Goal: Transaction & Acquisition: Book appointment/travel/reservation

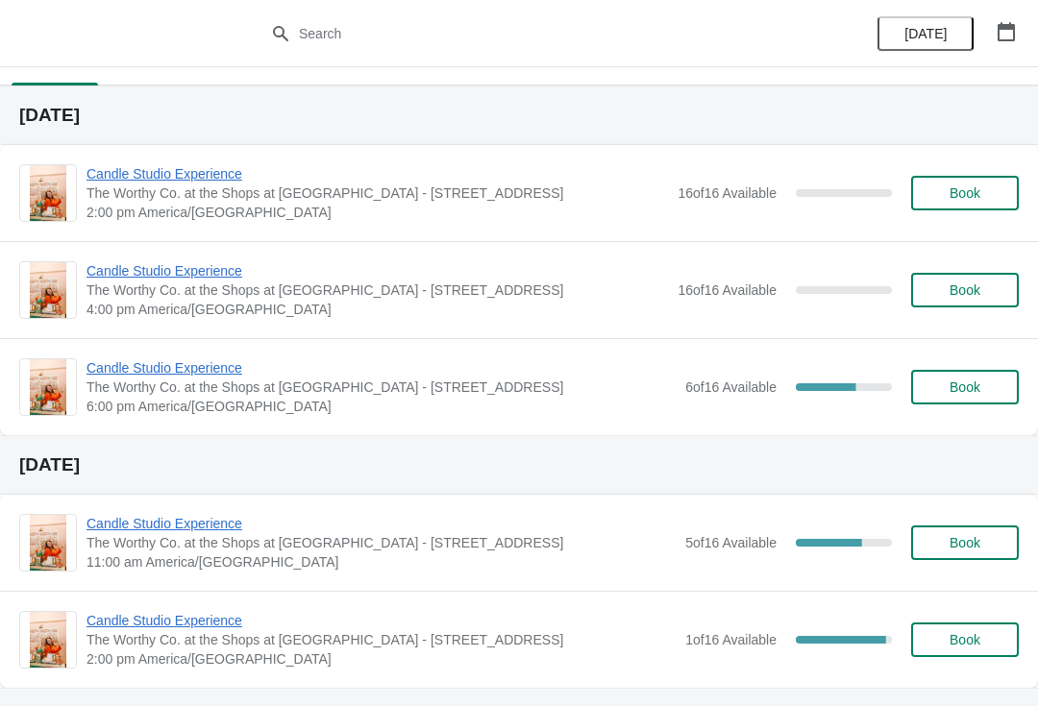
scroll to position [32, 0]
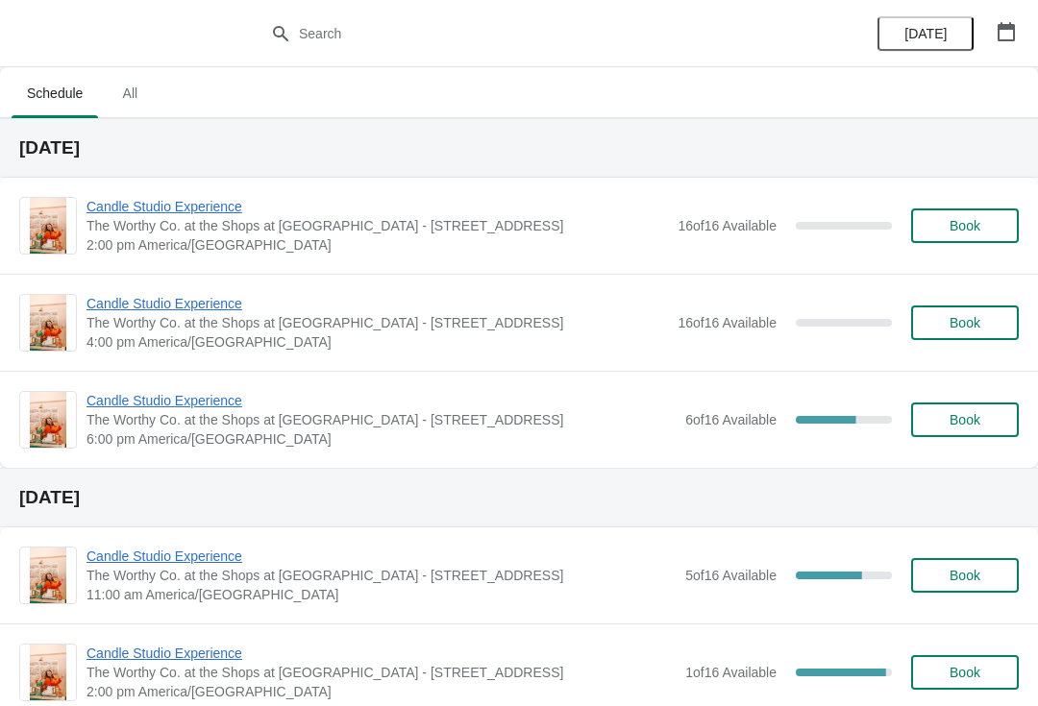
click at [973, 229] on span "Book" at bounding box center [964, 225] width 31 height 15
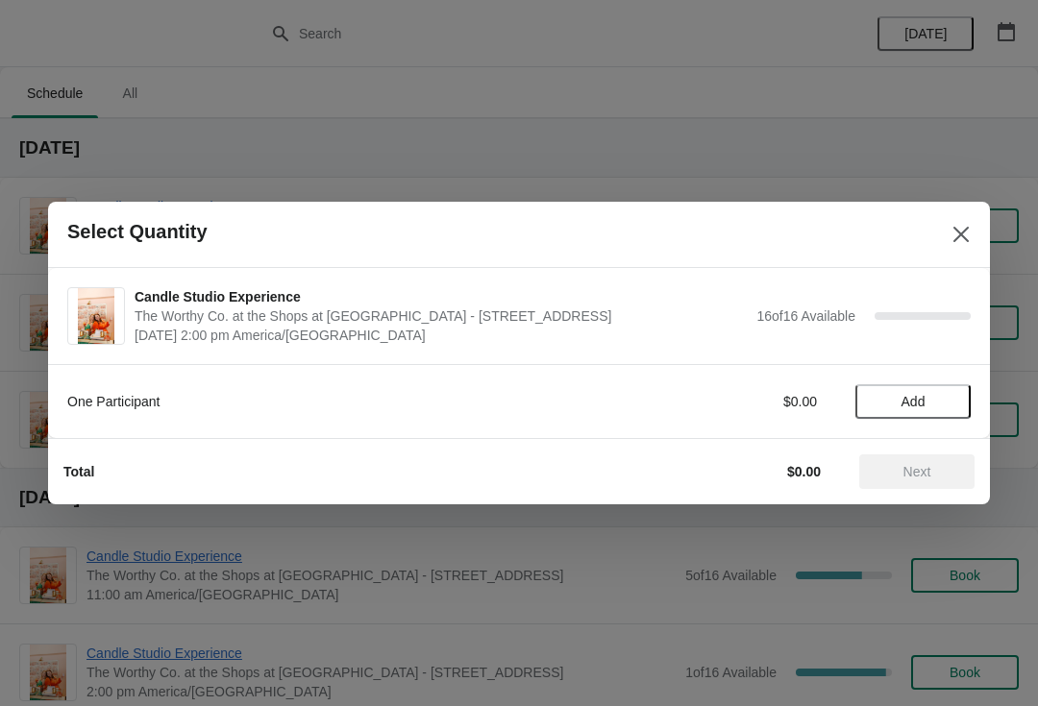
click at [957, 237] on icon "Close" at bounding box center [960, 234] width 15 height 15
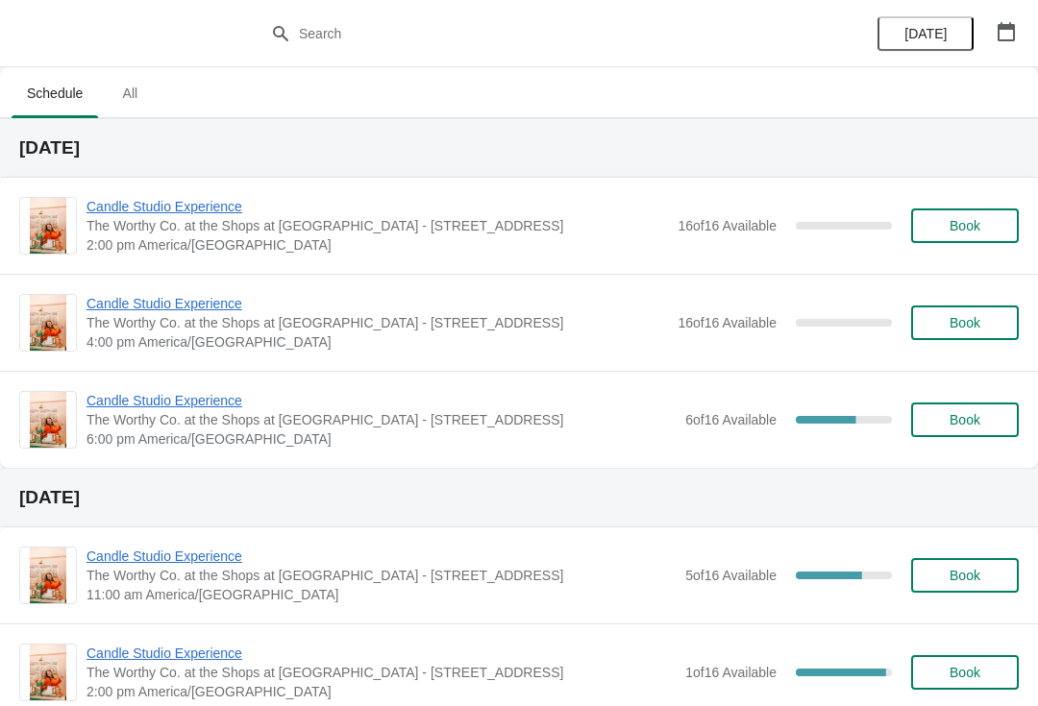
click at [947, 235] on button "Book" at bounding box center [965, 226] width 108 height 35
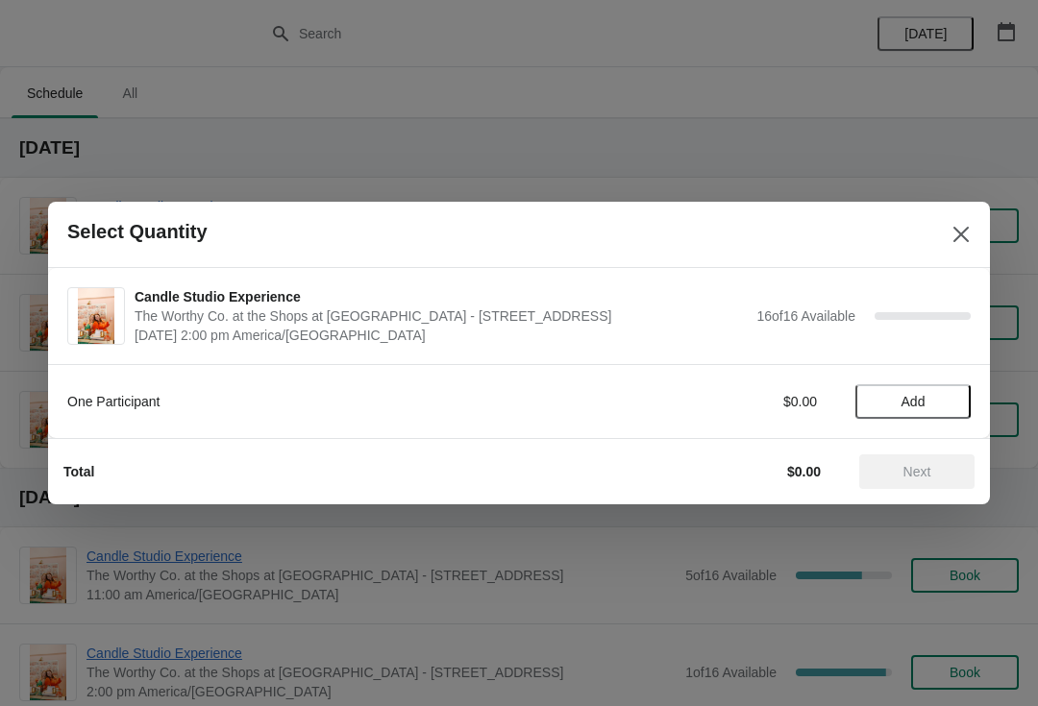
click at [923, 232] on span "Select Quantity" at bounding box center [495, 232] width 857 height 22
click at [947, 248] on button "Close" at bounding box center [961, 234] width 35 height 35
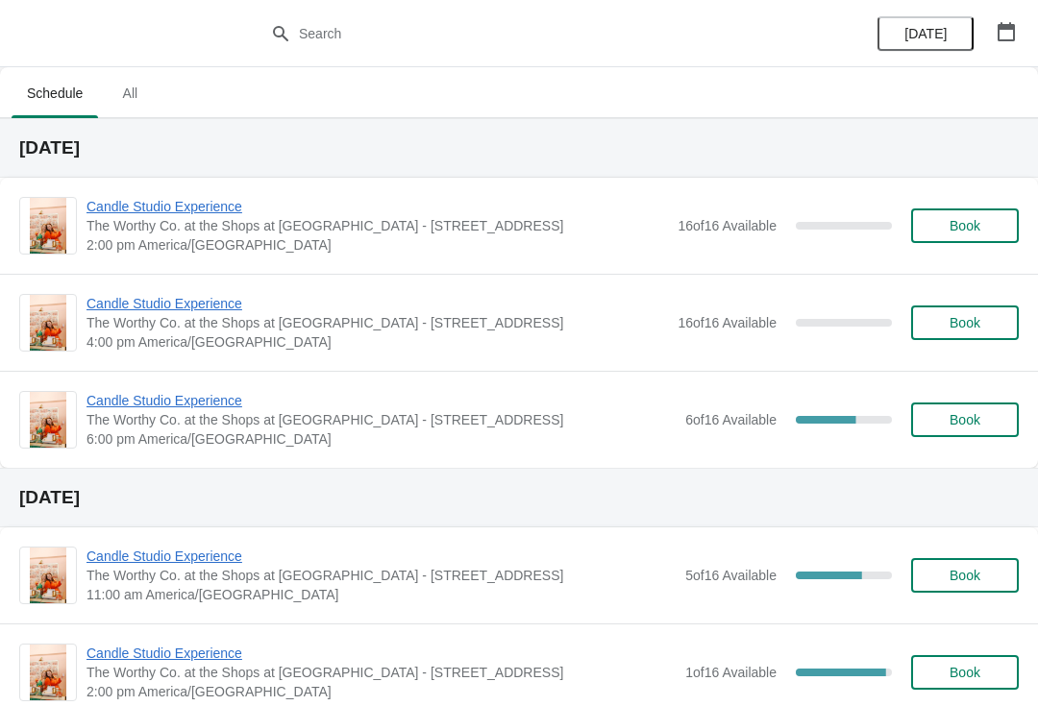
click at [984, 222] on span "Book" at bounding box center [964, 225] width 73 height 15
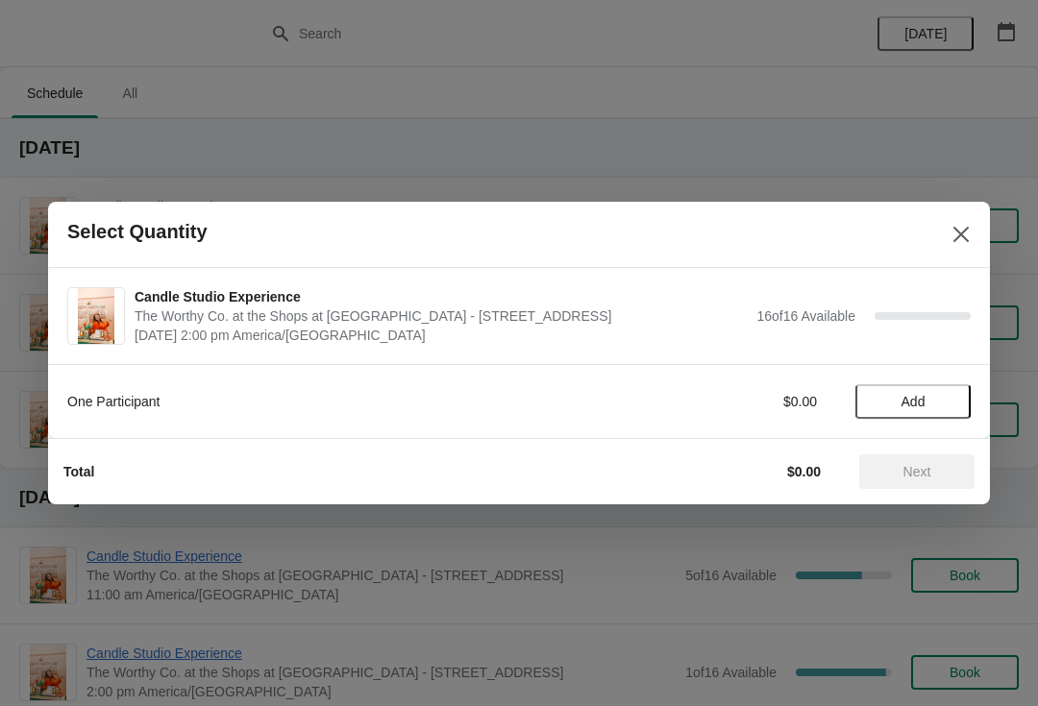
click at [919, 400] on span "Add" at bounding box center [913, 401] width 24 height 15
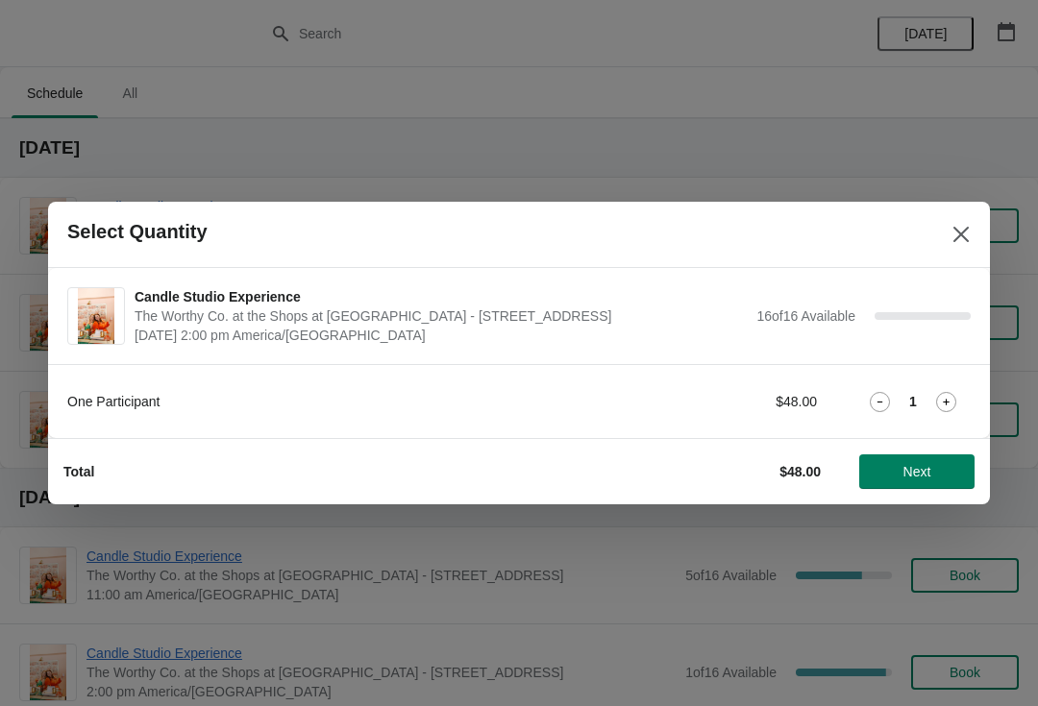
click at [944, 399] on icon at bounding box center [946, 402] width 20 height 20
click at [928, 467] on span "Next" at bounding box center [917, 471] width 28 height 15
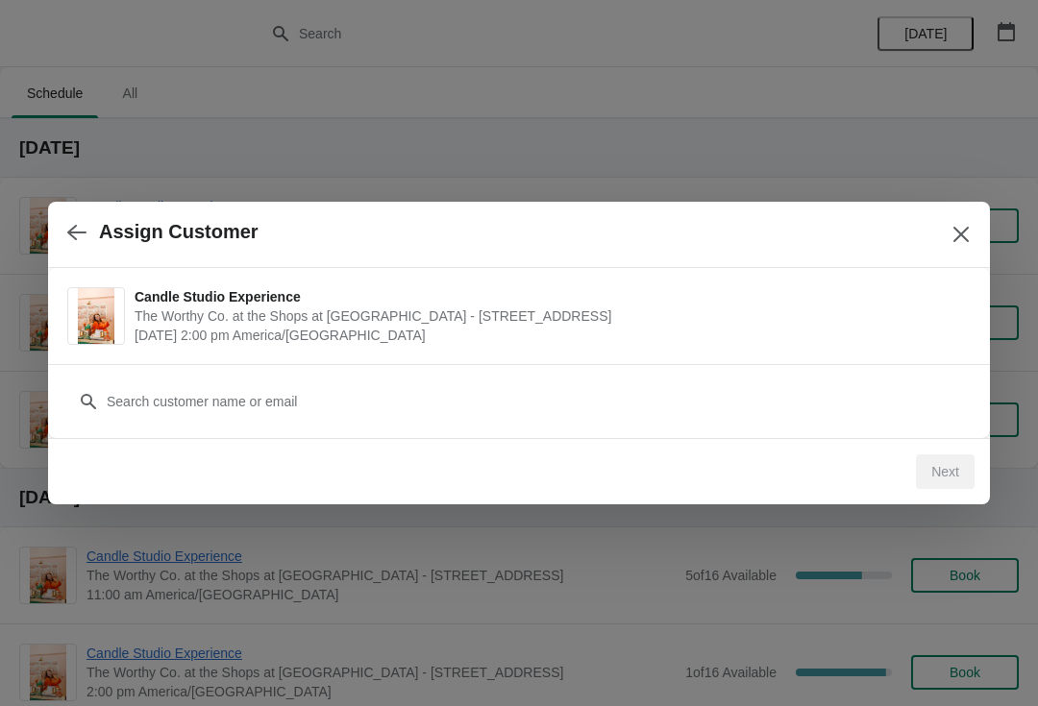
click at [869, 354] on div "Candle Studio Experience The Worthy Co. at the Shops at Clearfork - 5008 Gage A…" at bounding box center [519, 316] width 942 height 96
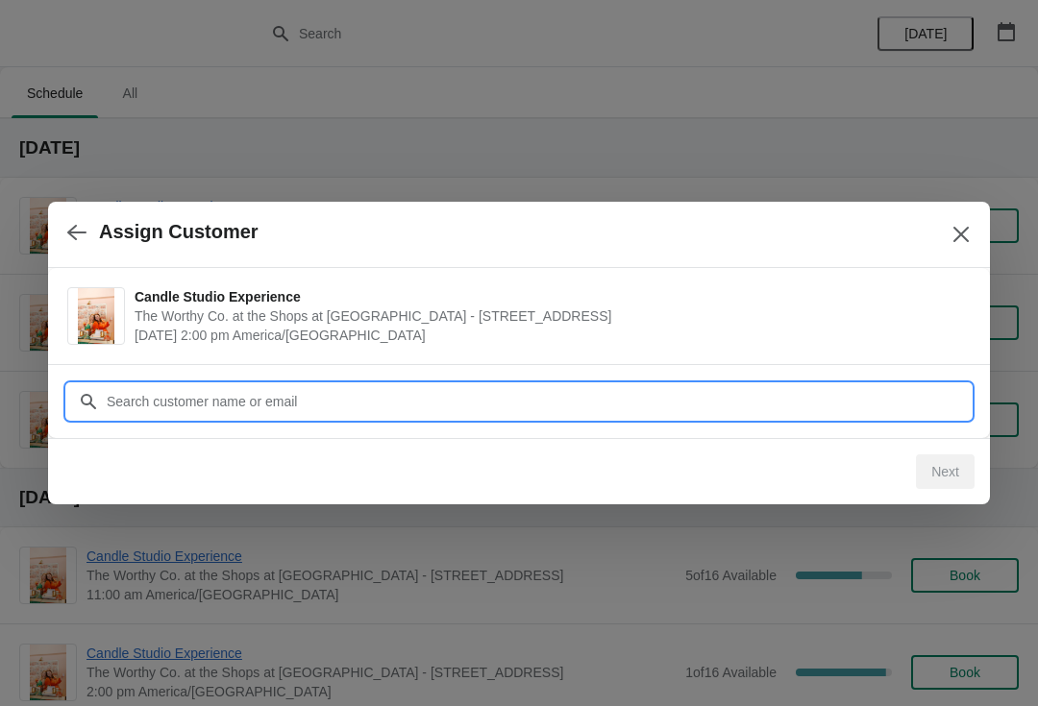
click at [826, 388] on input "Customer" at bounding box center [538, 401] width 865 height 35
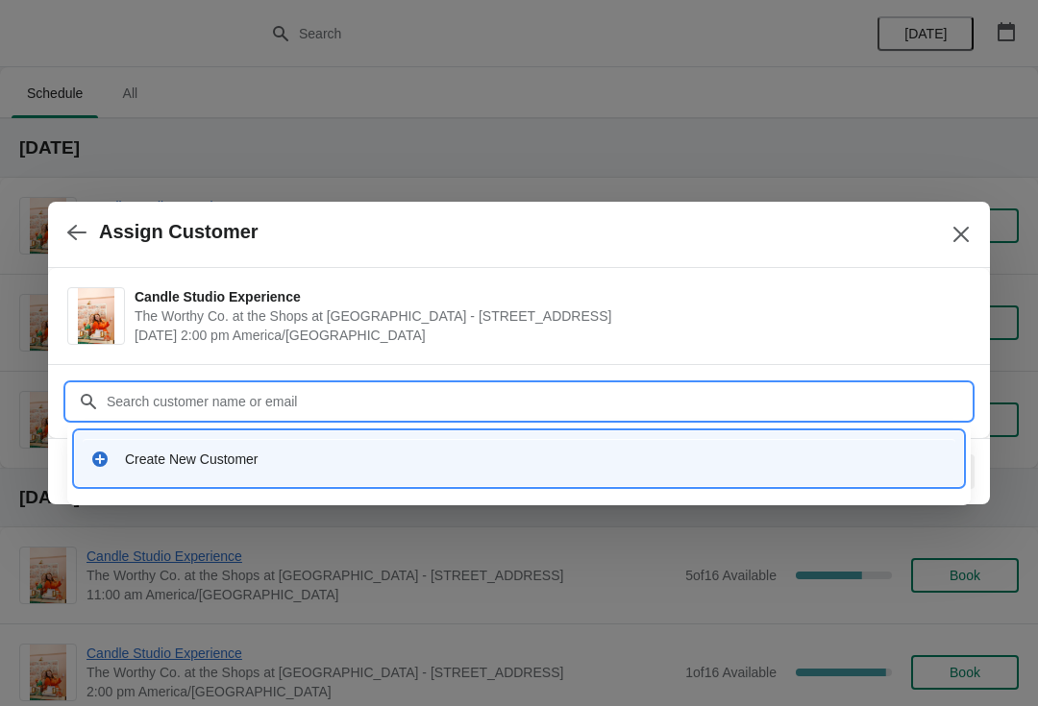
click at [519, 454] on div "Create New Customer" at bounding box center [536, 459] width 823 height 19
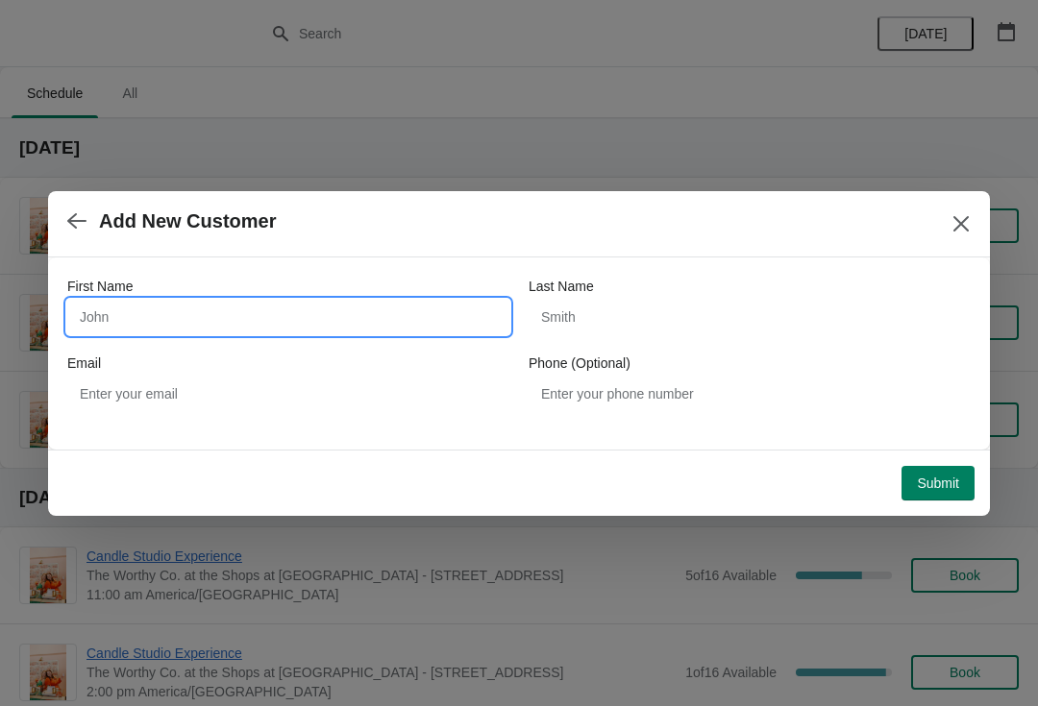
click at [412, 310] on input "First Name" at bounding box center [288, 317] width 442 height 35
type input "Ian"
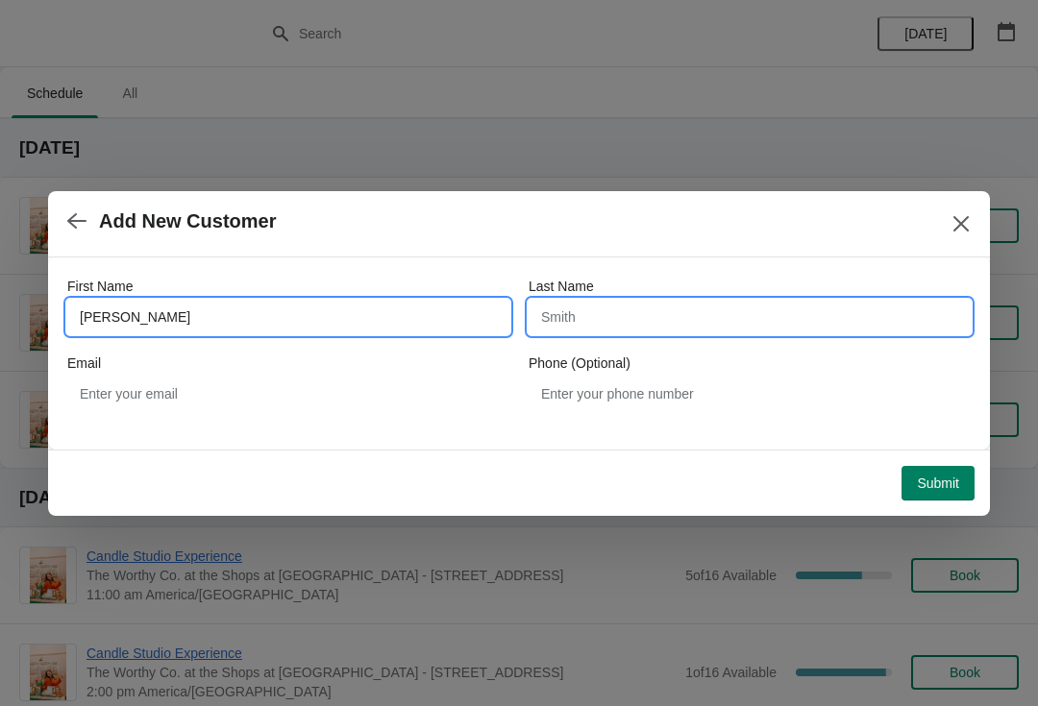
click at [713, 303] on input "Last Name" at bounding box center [750, 317] width 442 height 35
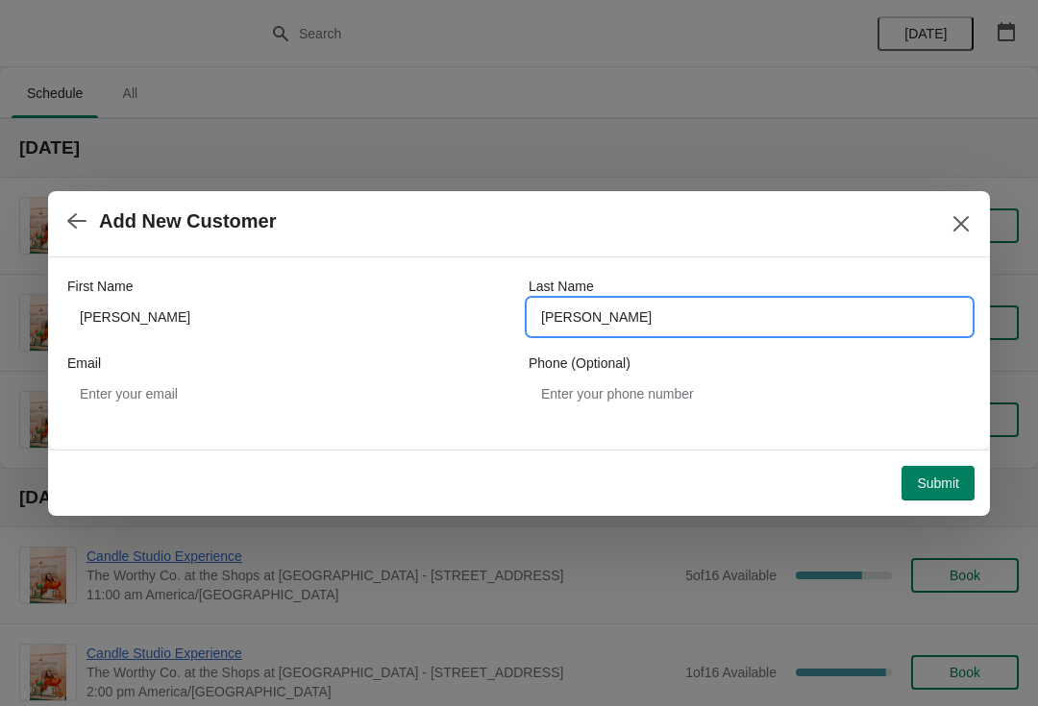
type input "Rodriguez"
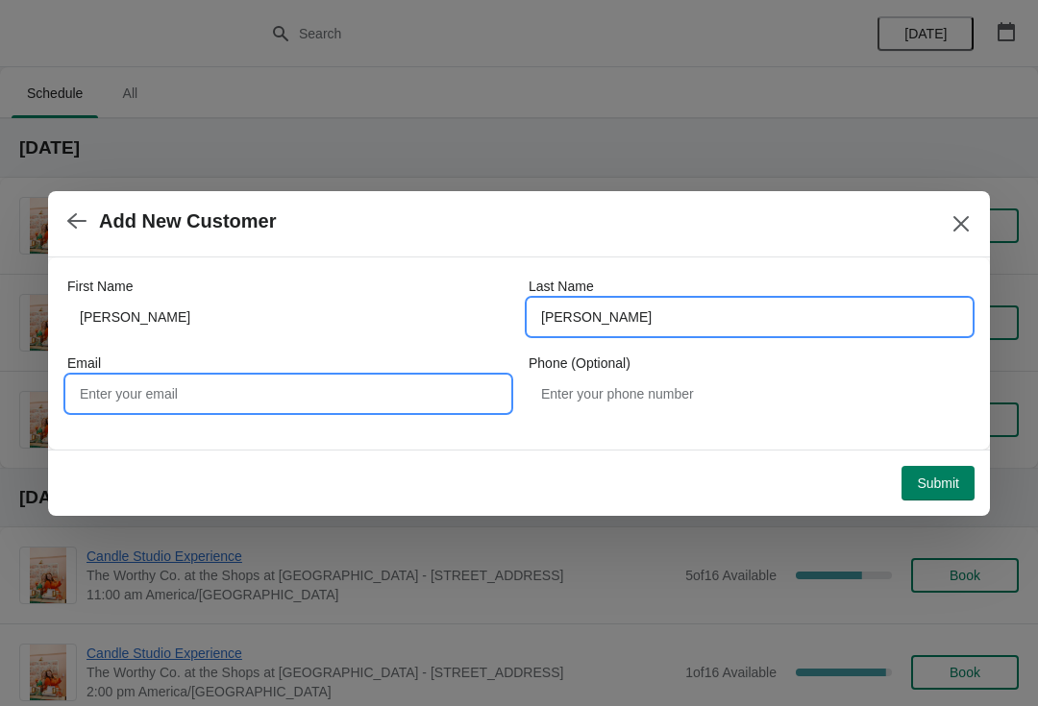
click at [348, 377] on input "Email" at bounding box center [288, 394] width 442 height 35
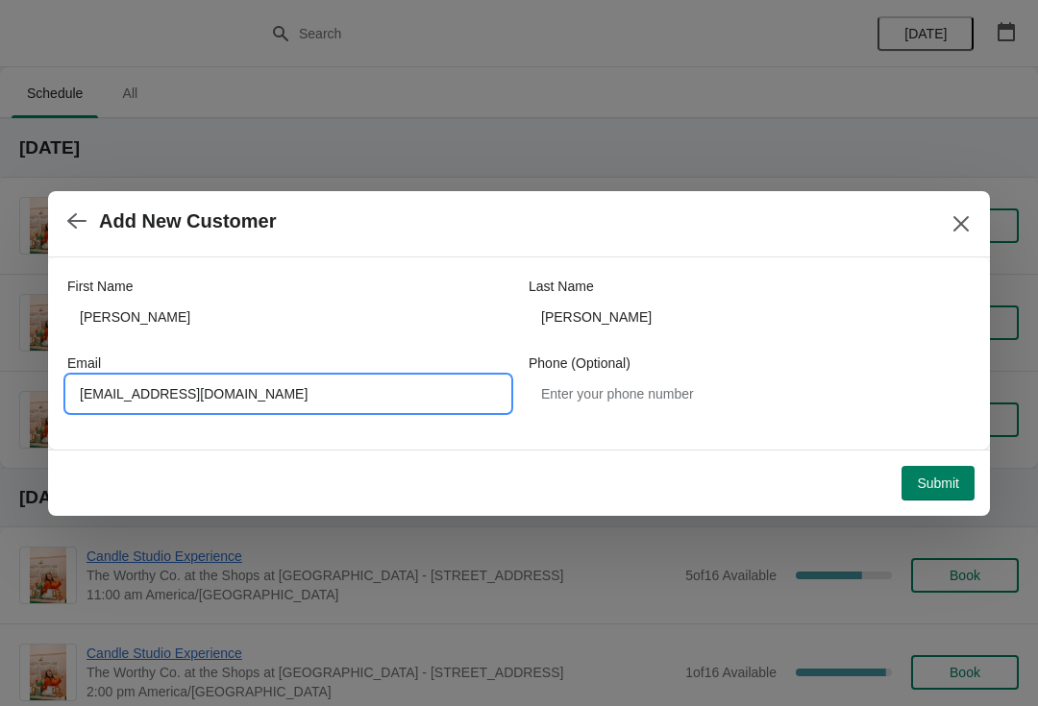
click at [89, 401] on input "Aianrodriguezmunoz1@gmail.com" at bounding box center [288, 394] width 442 height 35
click at [294, 393] on input "Aianrodriguezmunoz1@gmail.com" at bounding box center [288, 394] width 442 height 35
click at [345, 403] on input "Aianrodriguezmunoz1@gmail.com" at bounding box center [288, 394] width 442 height 35
click at [99, 400] on input "Aianrodriguezmunoz1@gmail.com" at bounding box center [288, 394] width 442 height 35
click at [86, 397] on input "Aianrodriguezmunoz1@gmail.com" at bounding box center [288, 394] width 442 height 35
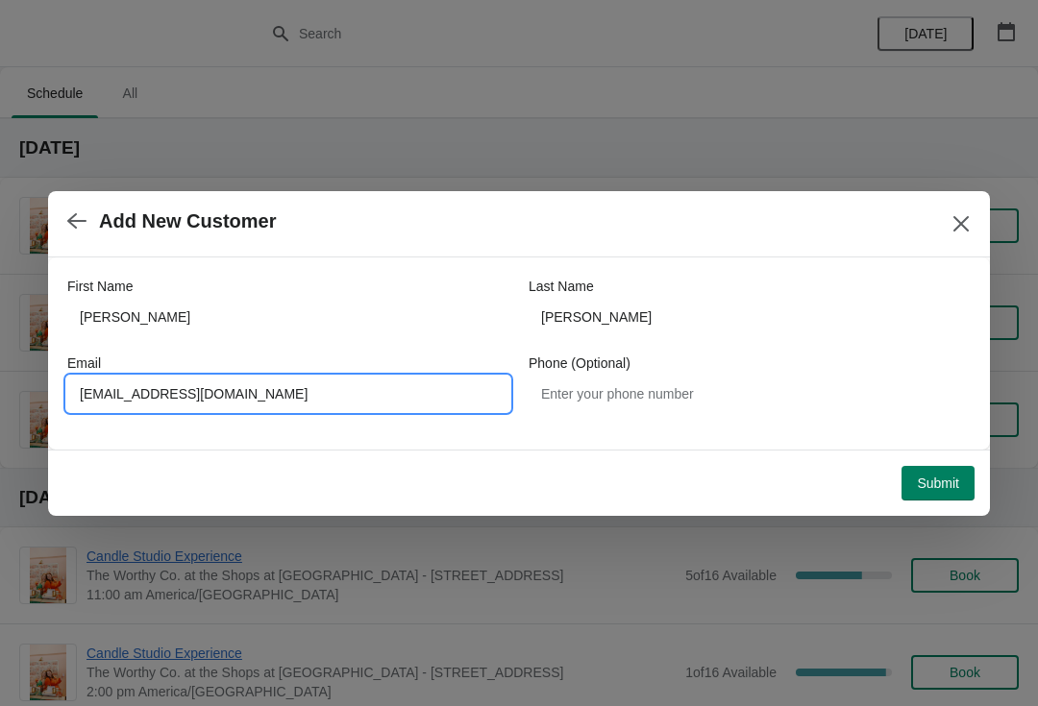
click at [351, 397] on input "Aianrodriguezmunoz1@gmail.com" at bounding box center [288, 394] width 442 height 35
click at [343, 407] on input "Aianrodriguezmunoz1@gmail.com" at bounding box center [288, 394] width 442 height 35
type input "ianrodriguezmunoz1@gmail.com"
click at [939, 498] on button "Submit" at bounding box center [937, 483] width 73 height 35
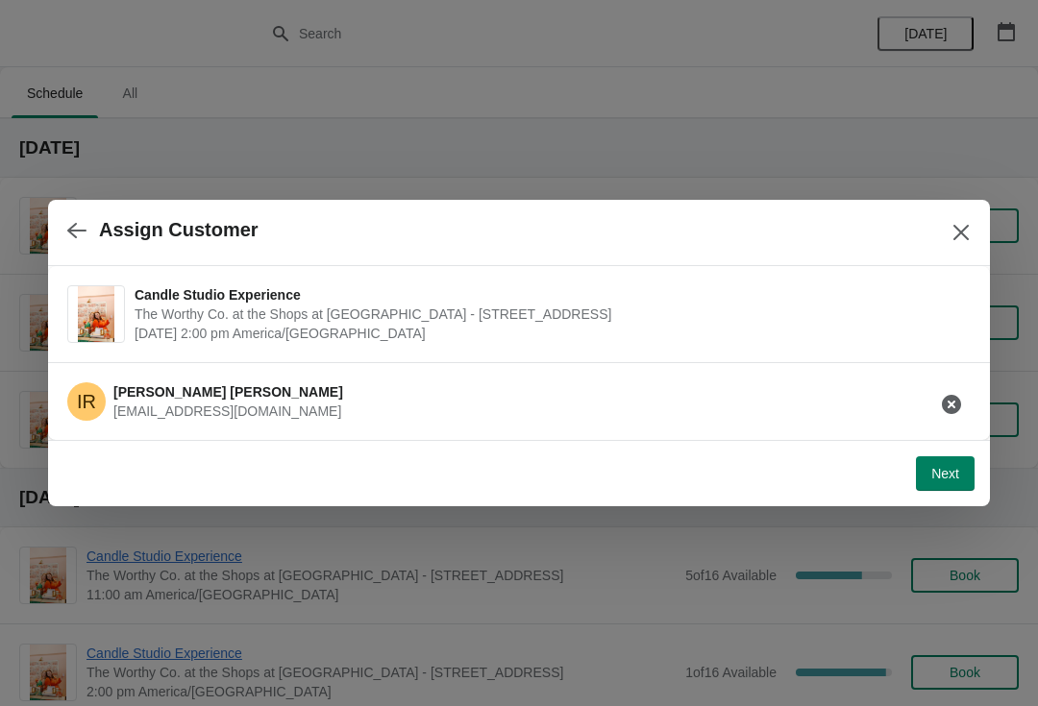
click at [946, 479] on span "Next" at bounding box center [945, 473] width 28 height 15
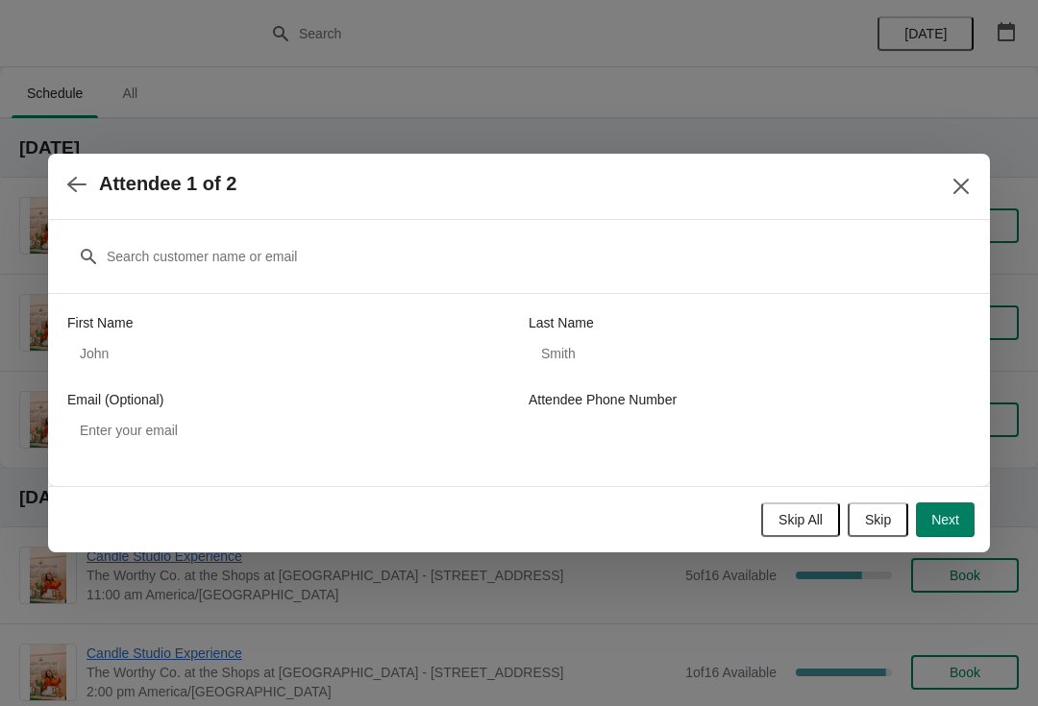
click at [411, 316] on div "First Name" at bounding box center [288, 322] width 442 height 19
click at [393, 328] on div "First Name" at bounding box center [288, 322] width 442 height 19
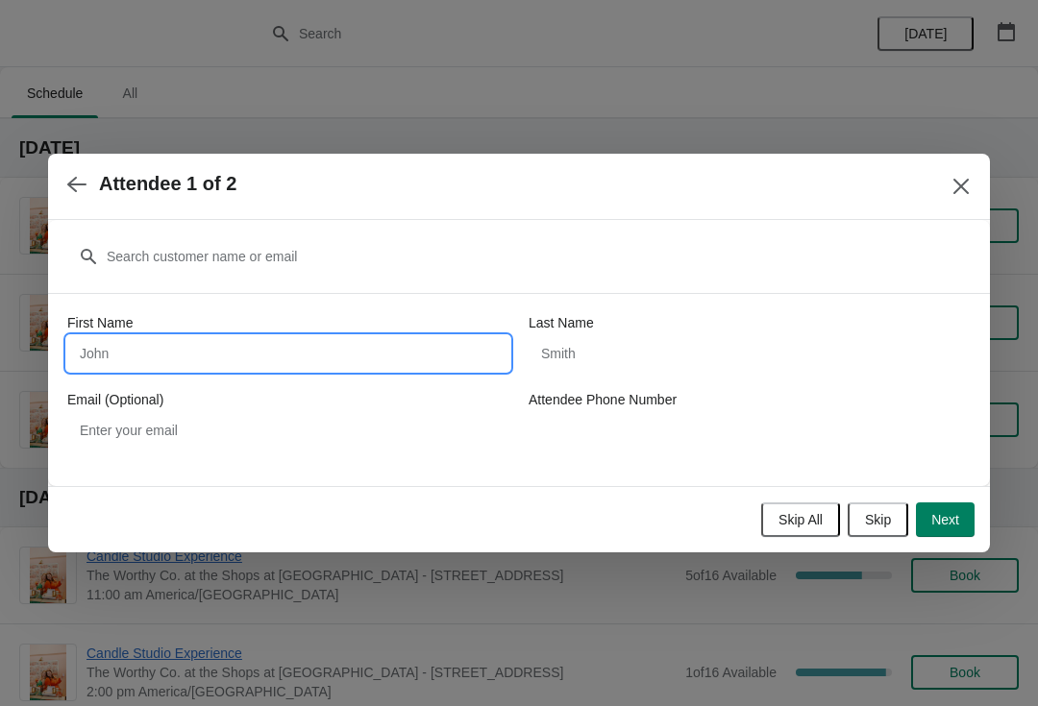
click at [435, 358] on input "First Name" at bounding box center [288, 353] width 442 height 35
type input "Grace"
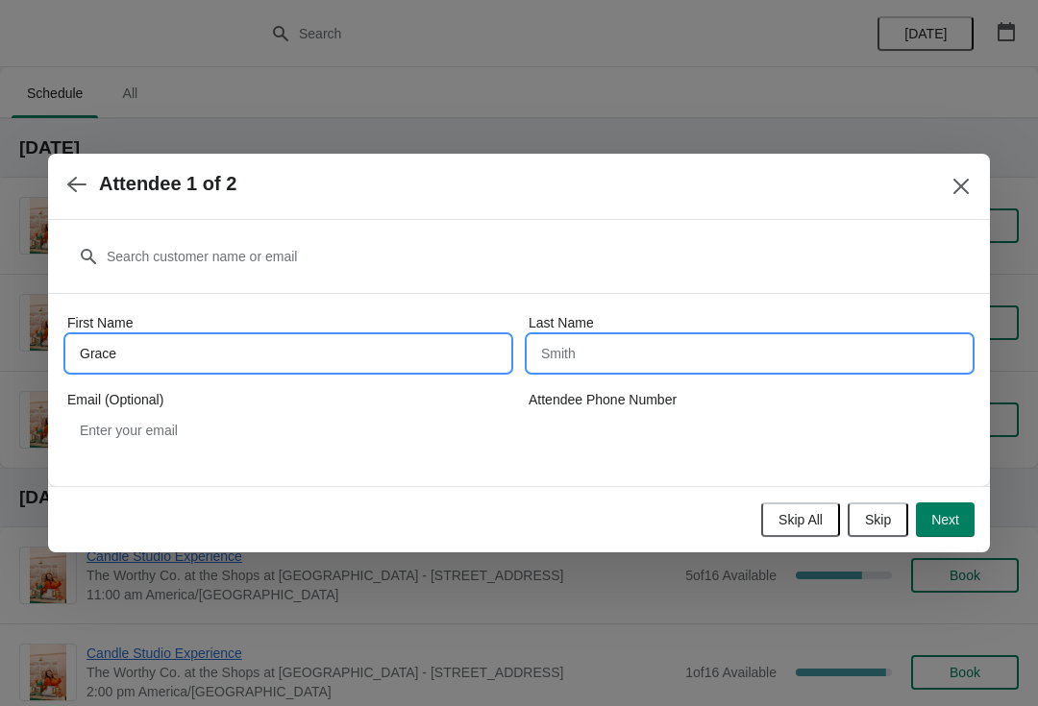
click at [712, 347] on input "Last Name" at bounding box center [750, 353] width 442 height 35
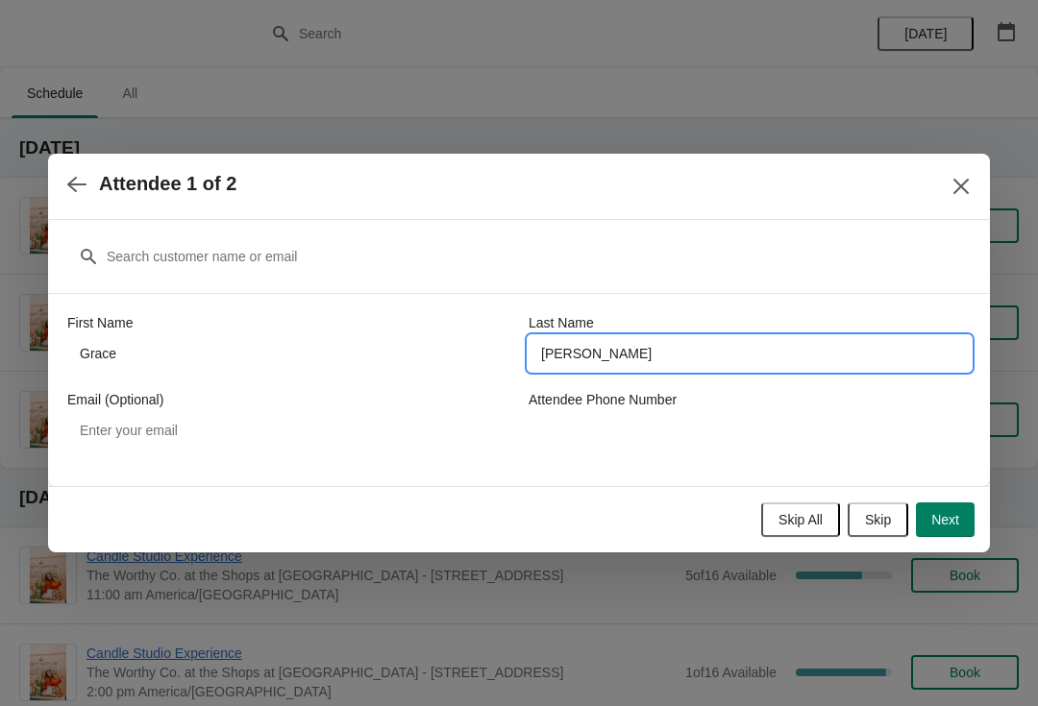
type input "Herbert"
click at [949, 510] on button "Next" at bounding box center [945, 520] width 59 height 35
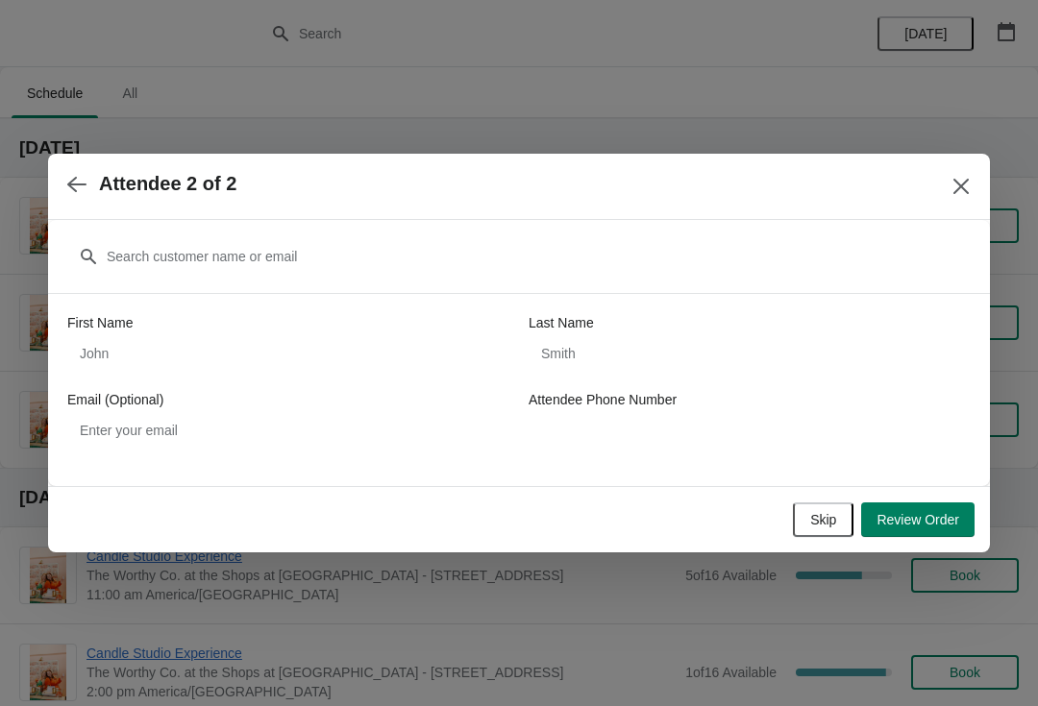
click at [948, 519] on span "Review Order" at bounding box center [917, 519] width 83 height 15
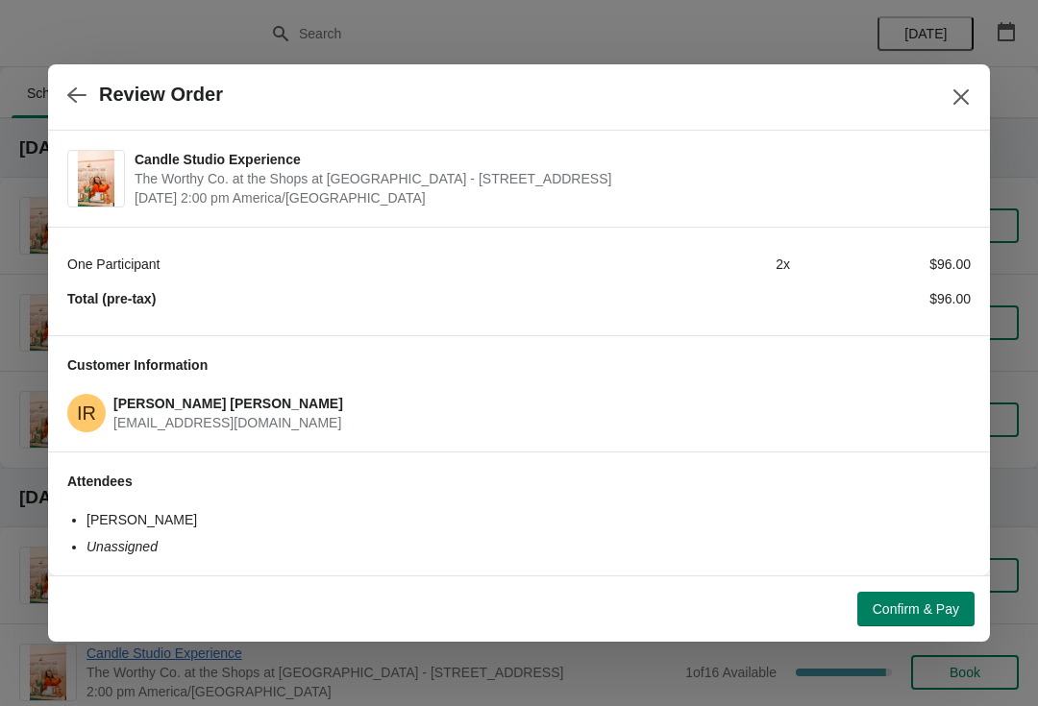
click at [923, 609] on span "Confirm & Pay" at bounding box center [916, 609] width 86 height 15
